Goal: Find specific page/section: Find specific page/section

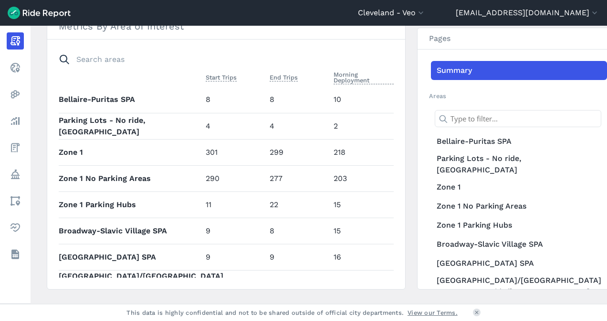
scroll to position [383, 0]
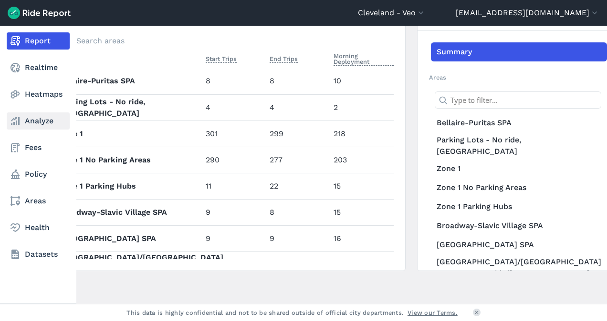
click at [34, 115] on link "Analyze" at bounding box center [38, 121] width 63 height 17
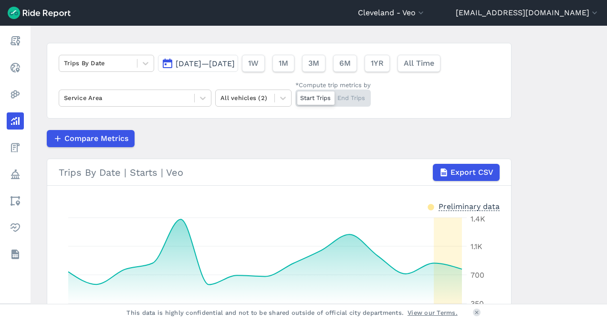
scroll to position [43, 0]
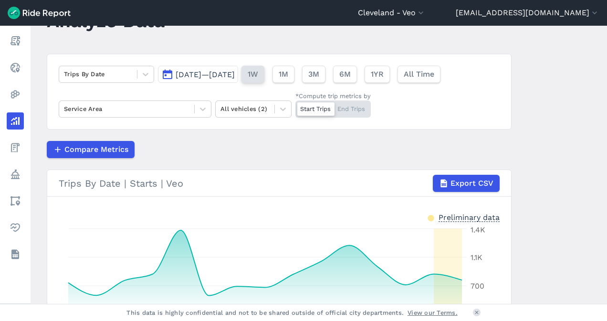
click at [258, 72] on span "1W" at bounding box center [252, 74] width 10 height 11
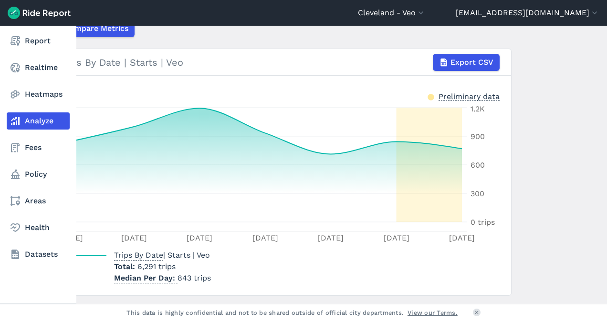
scroll to position [164, 0]
click at [13, 149] on use at bounding box center [15, 148] width 9 height 9
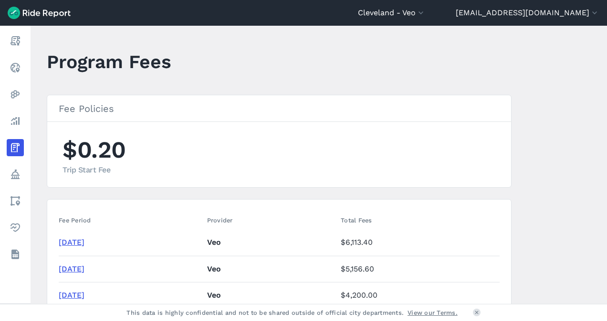
scroll to position [1, 0]
